Goal: Task Accomplishment & Management: Use online tool/utility

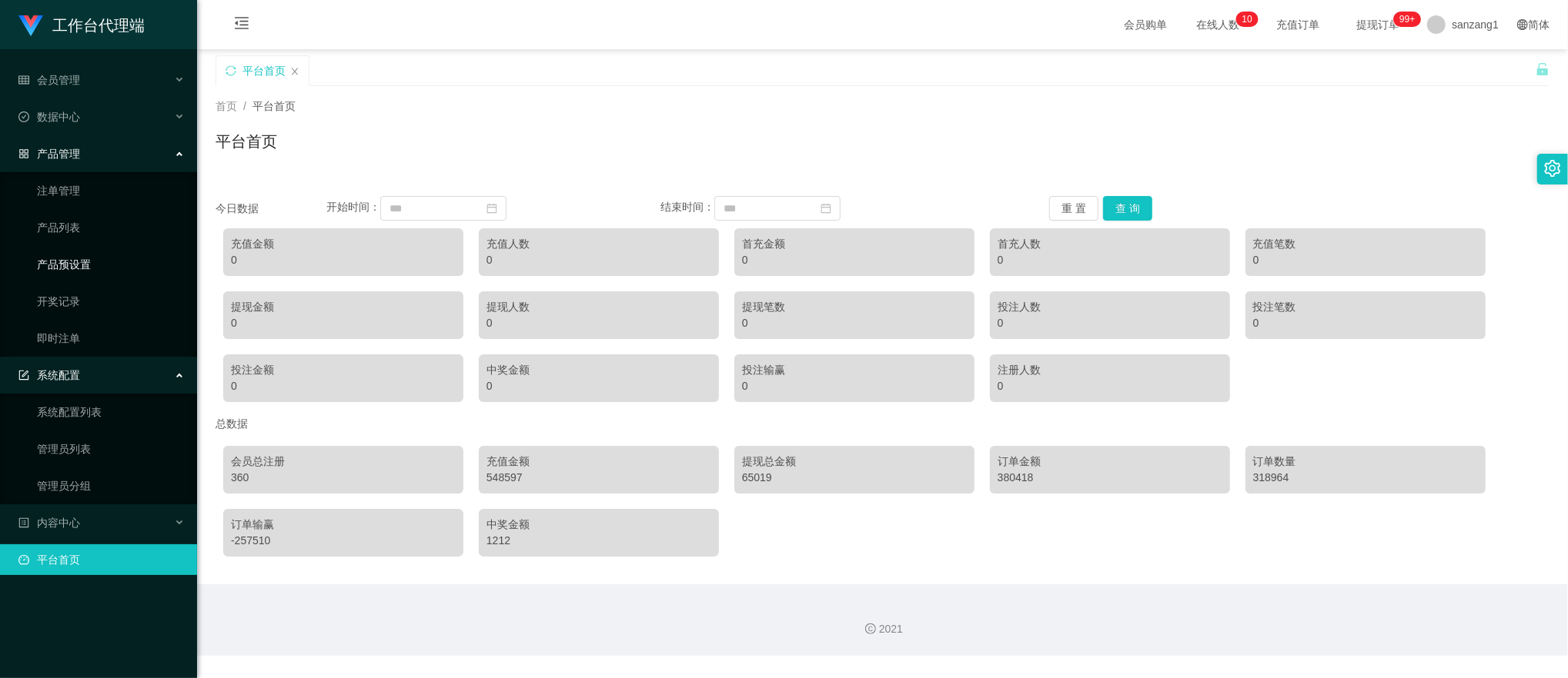
click at [72, 258] on link "产品预设置" at bounding box center [110, 264] width 147 height 31
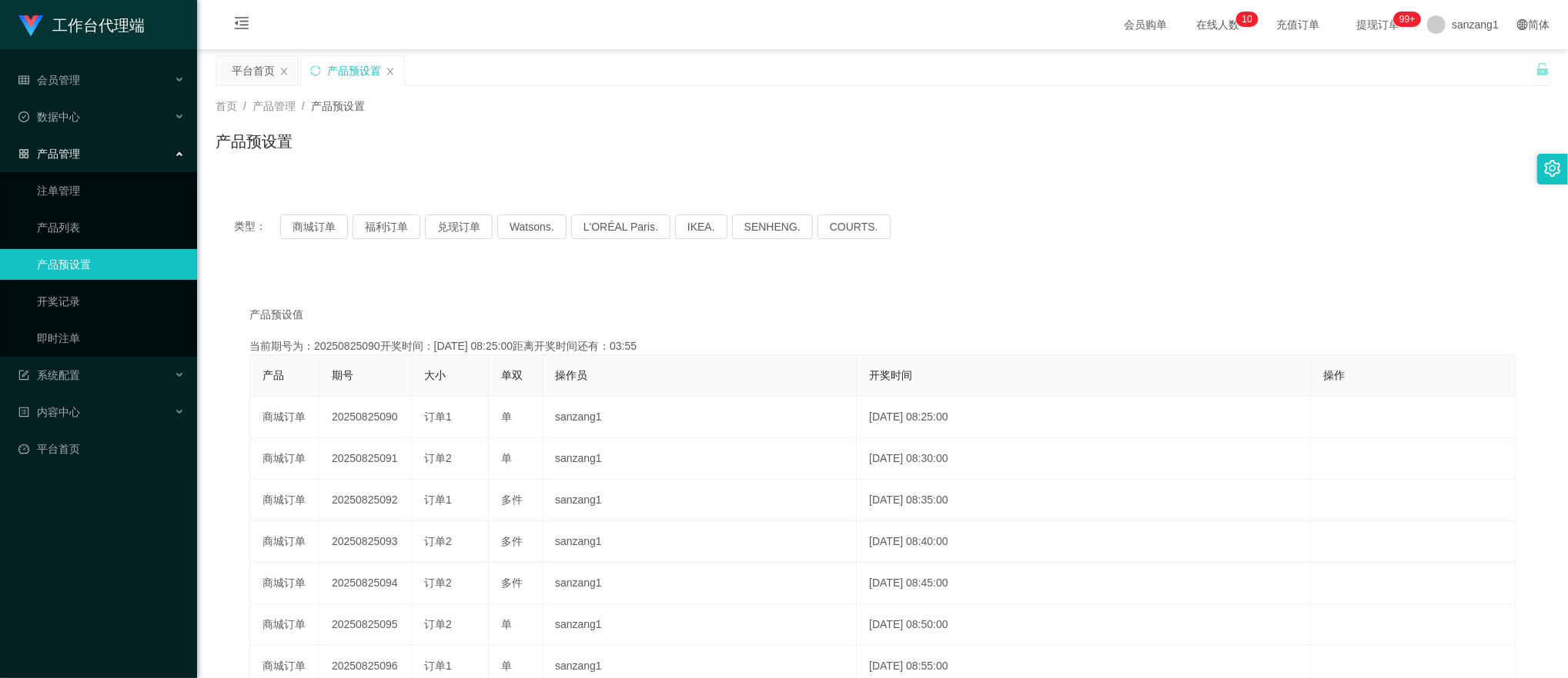
click at [75, 149] on span "产品管理" at bounding box center [49, 153] width 61 height 12
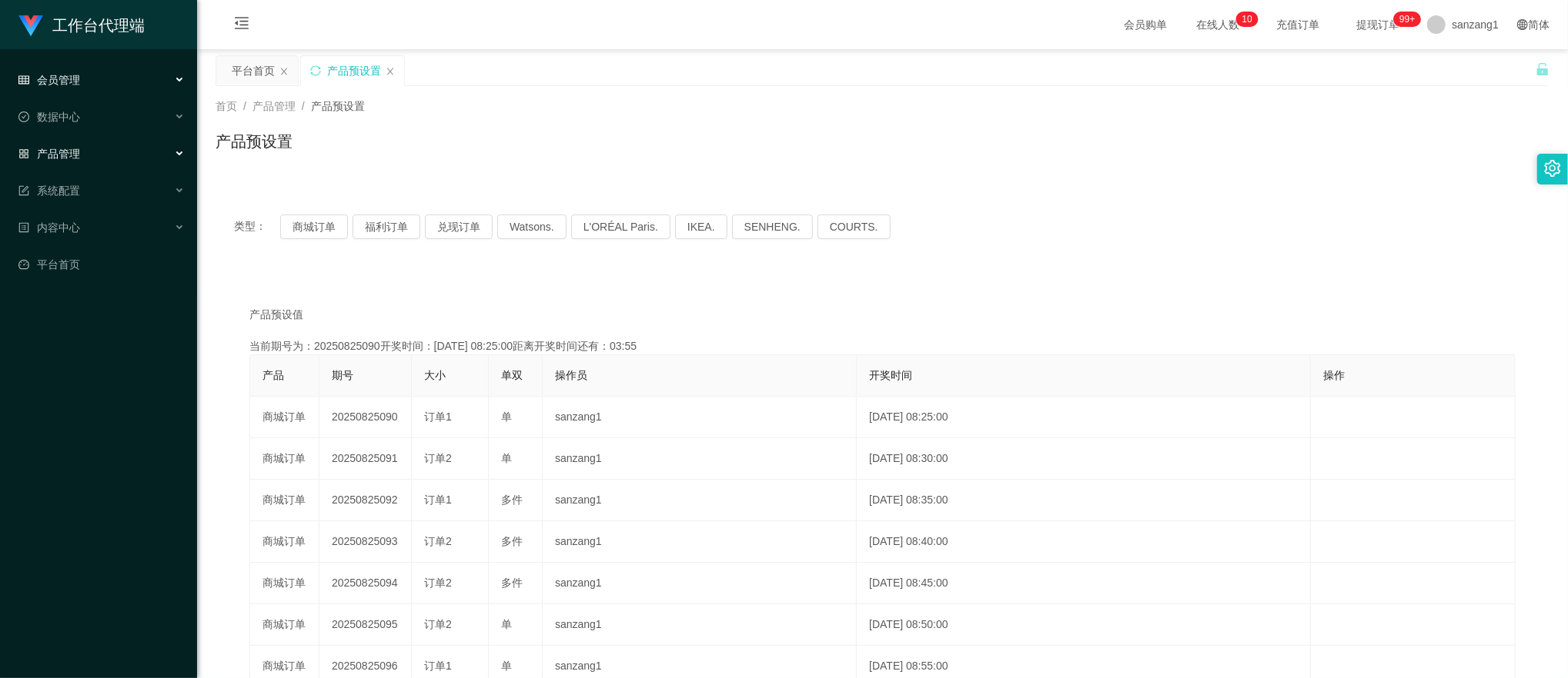
click at [68, 83] on span "会员管理" at bounding box center [49, 80] width 61 height 12
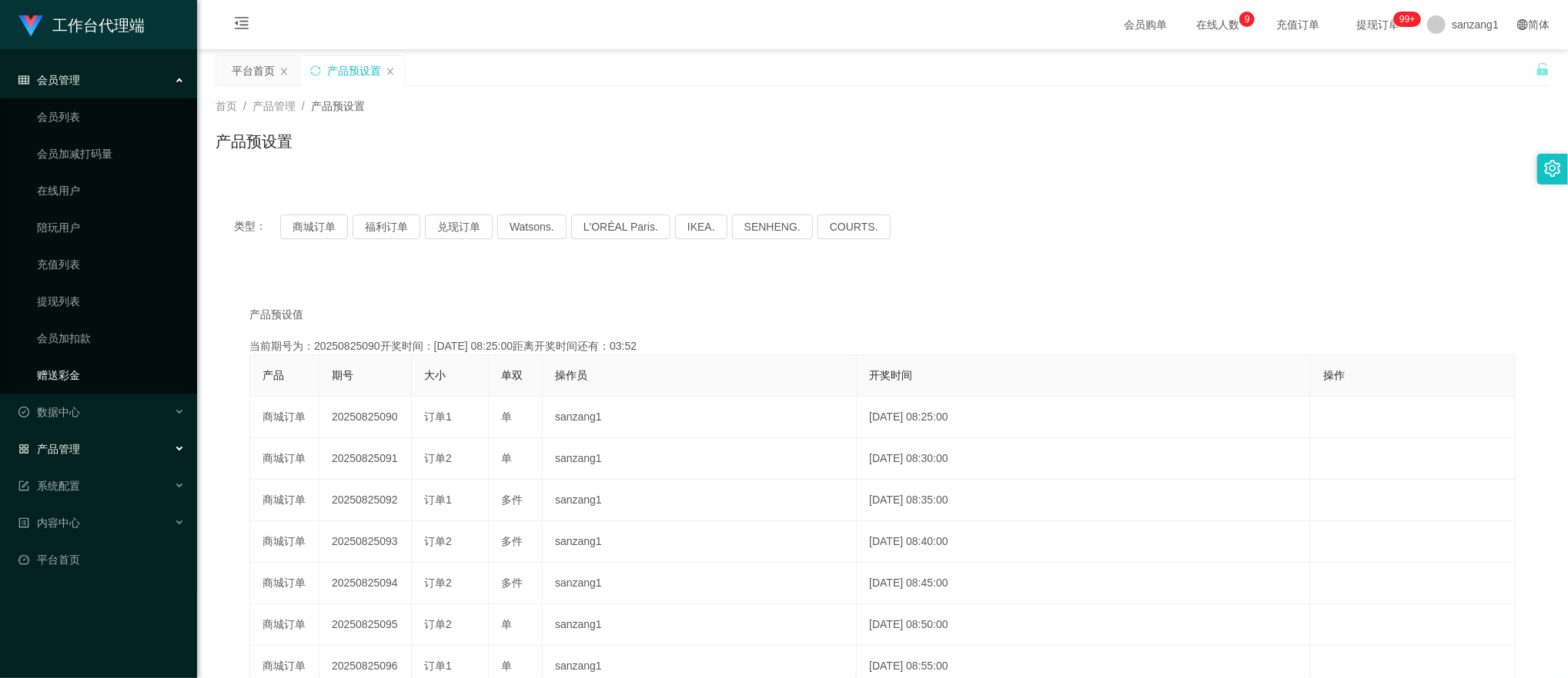
click at [59, 369] on link "赠送彩金" at bounding box center [110, 375] width 147 height 31
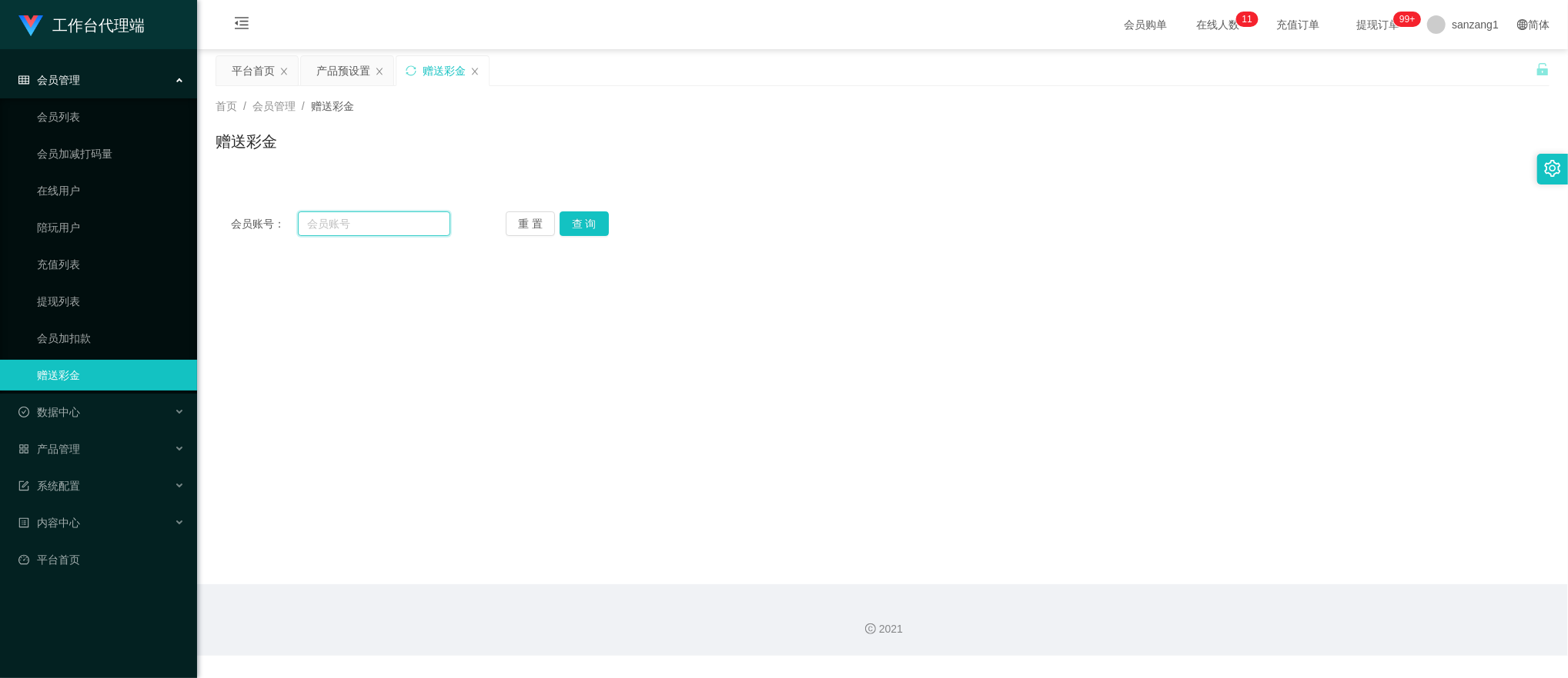
click at [337, 214] on input "text" at bounding box center [375, 224] width 153 height 25
paste input "SGzd123"
type input "SGzd123"
click at [592, 217] on button "查 询" at bounding box center [583, 224] width 49 height 25
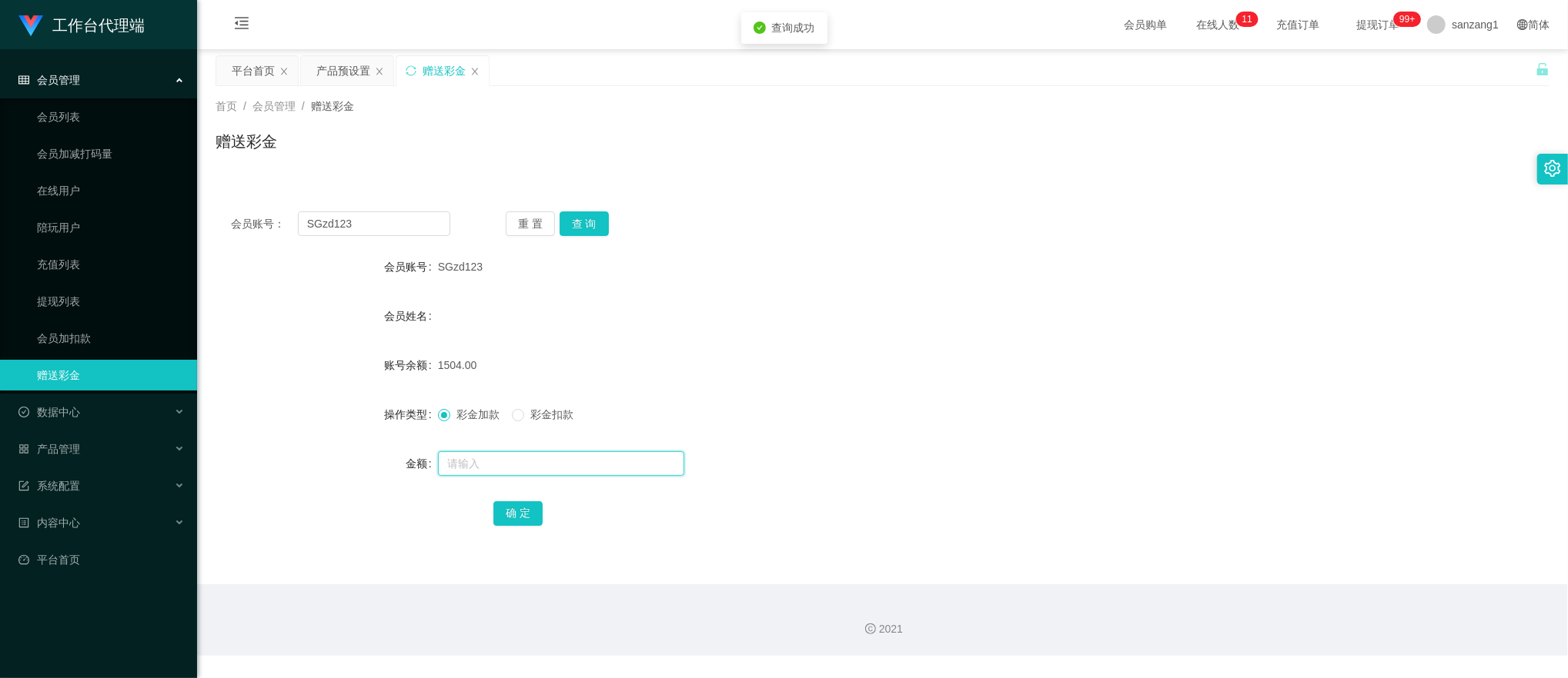
click at [475, 457] on input "text" at bounding box center [562, 464] width 247 height 25
type input "191"
click at [521, 515] on button "确 定" at bounding box center [517, 514] width 49 height 25
